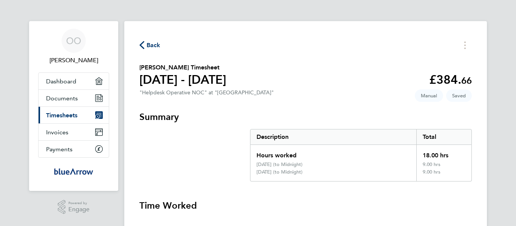
click at [343, 76] on section "Olushola Oguntola's Timesheet 04 - 10 Aug 2025 £384. 66 "Helpdesk Operative NOC…" at bounding box center [305, 81] width 332 height 36
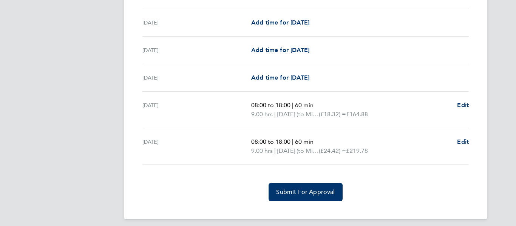
scroll to position [269, 0]
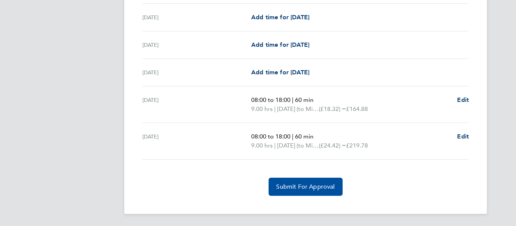
click at [314, 184] on span "Submit For Approval" at bounding box center [305, 187] width 59 height 8
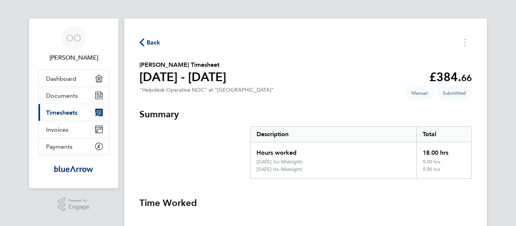
scroll to position [0, 0]
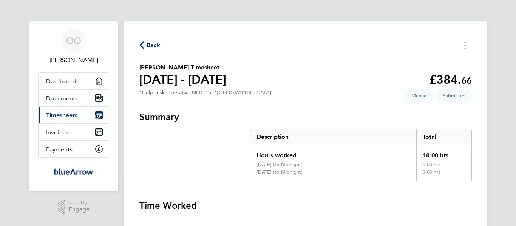
click at [140, 44] on icon "button" at bounding box center [141, 45] width 5 height 8
